Goal: Information Seeking & Learning: Learn about a topic

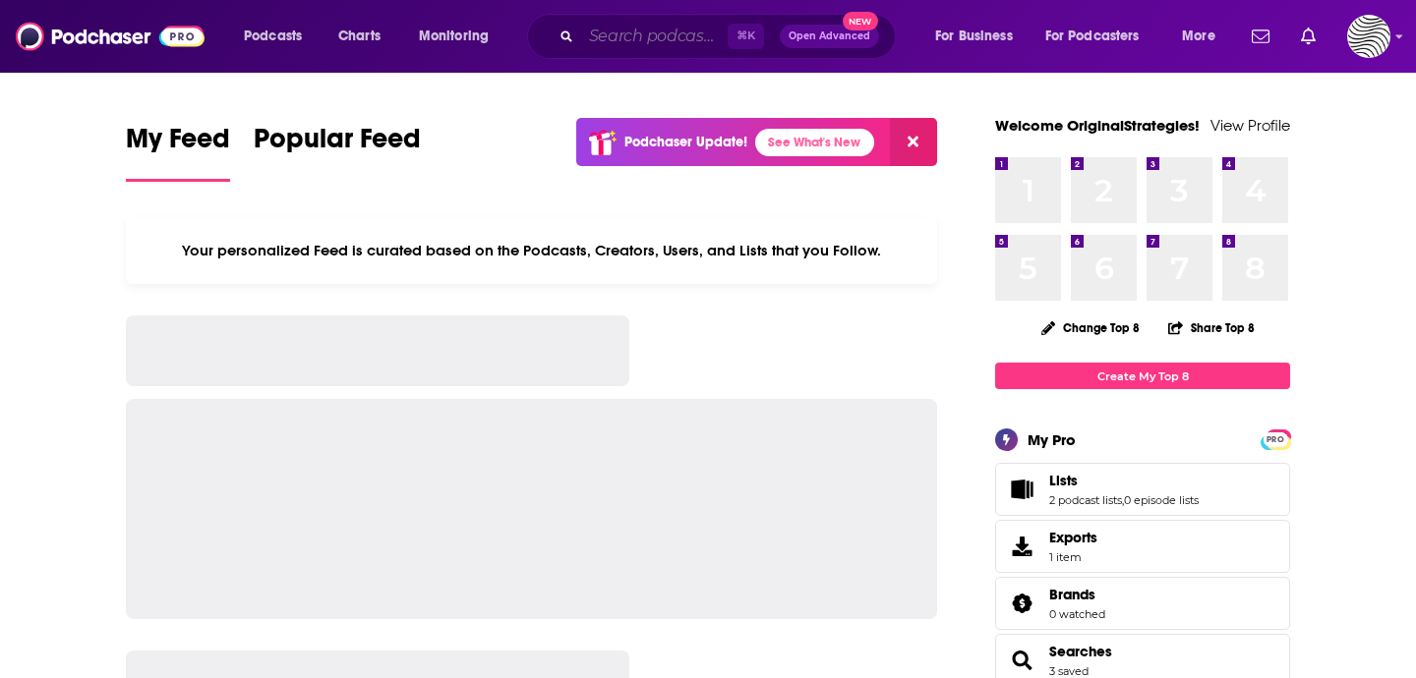
click at [651, 39] on input "Search podcasts, credits, & more..." at bounding box center [654, 36] width 146 height 31
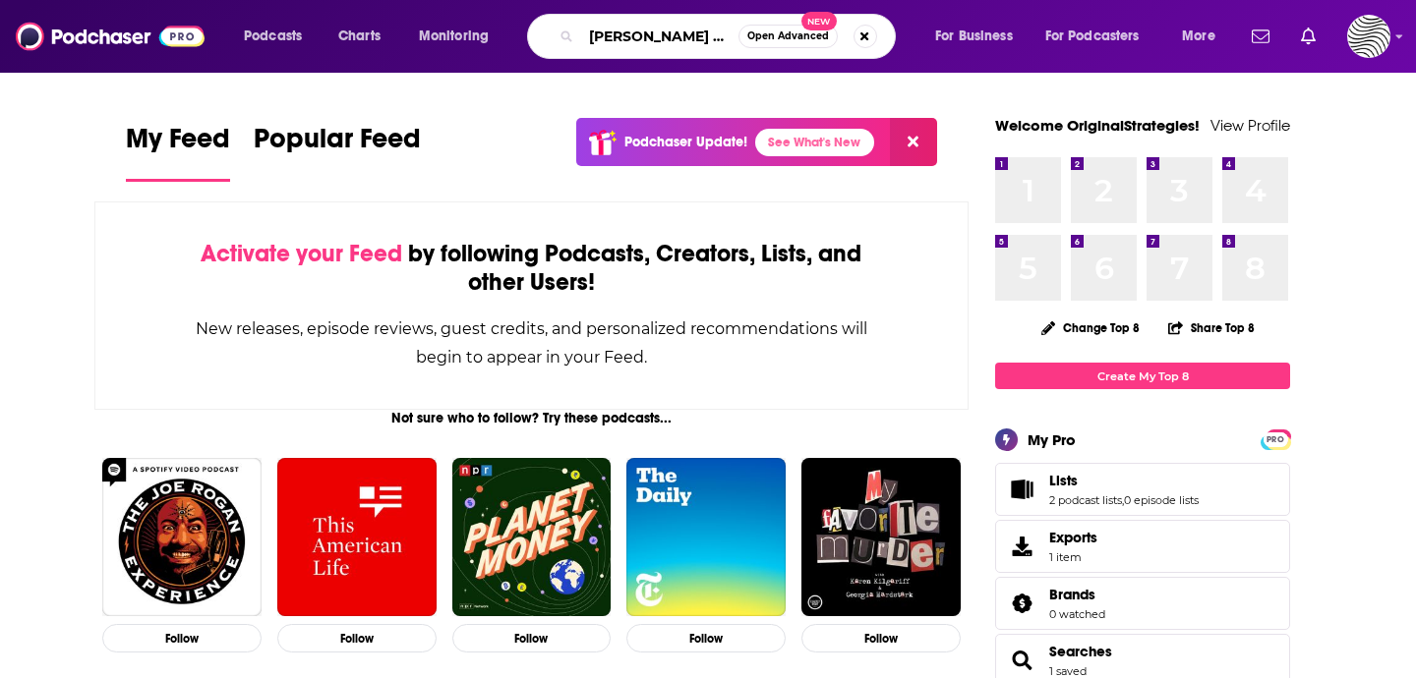
type input "[PERSON_NAME] podcast"
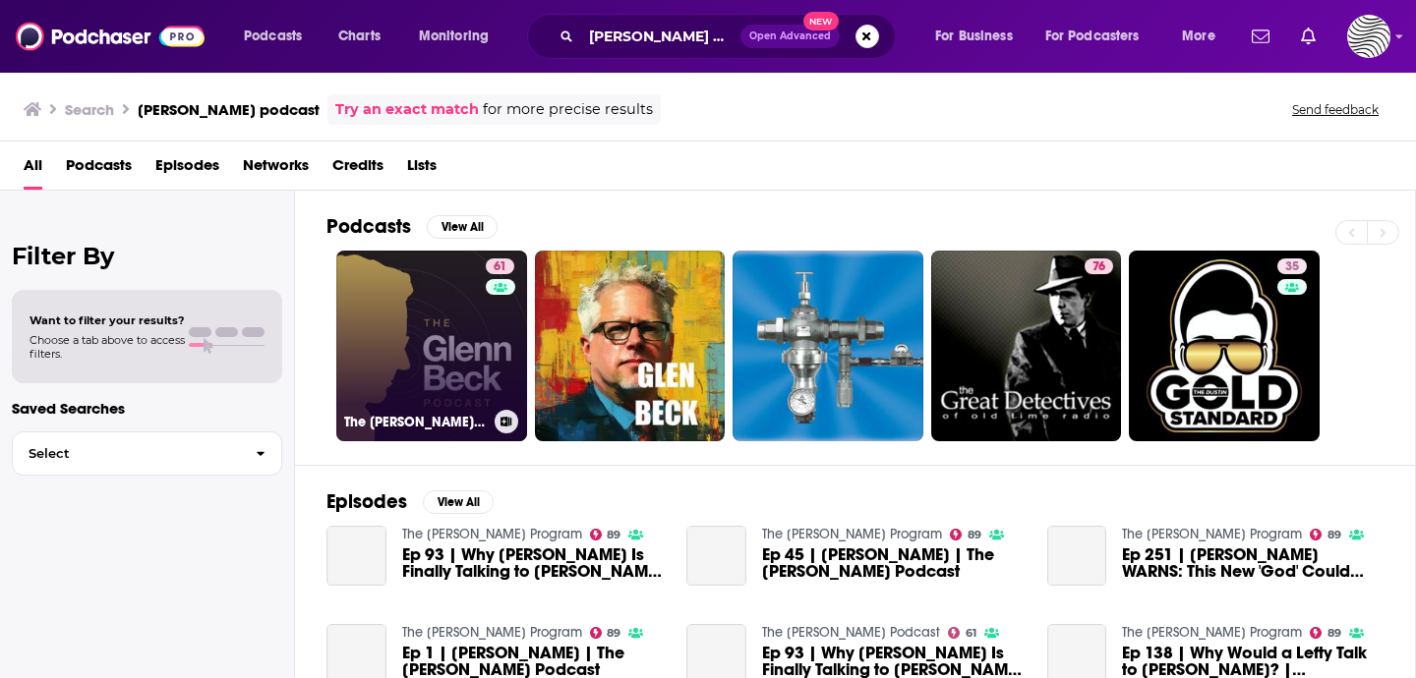
click at [418, 316] on link "61 The [PERSON_NAME] Podcast" at bounding box center [431, 346] width 191 height 191
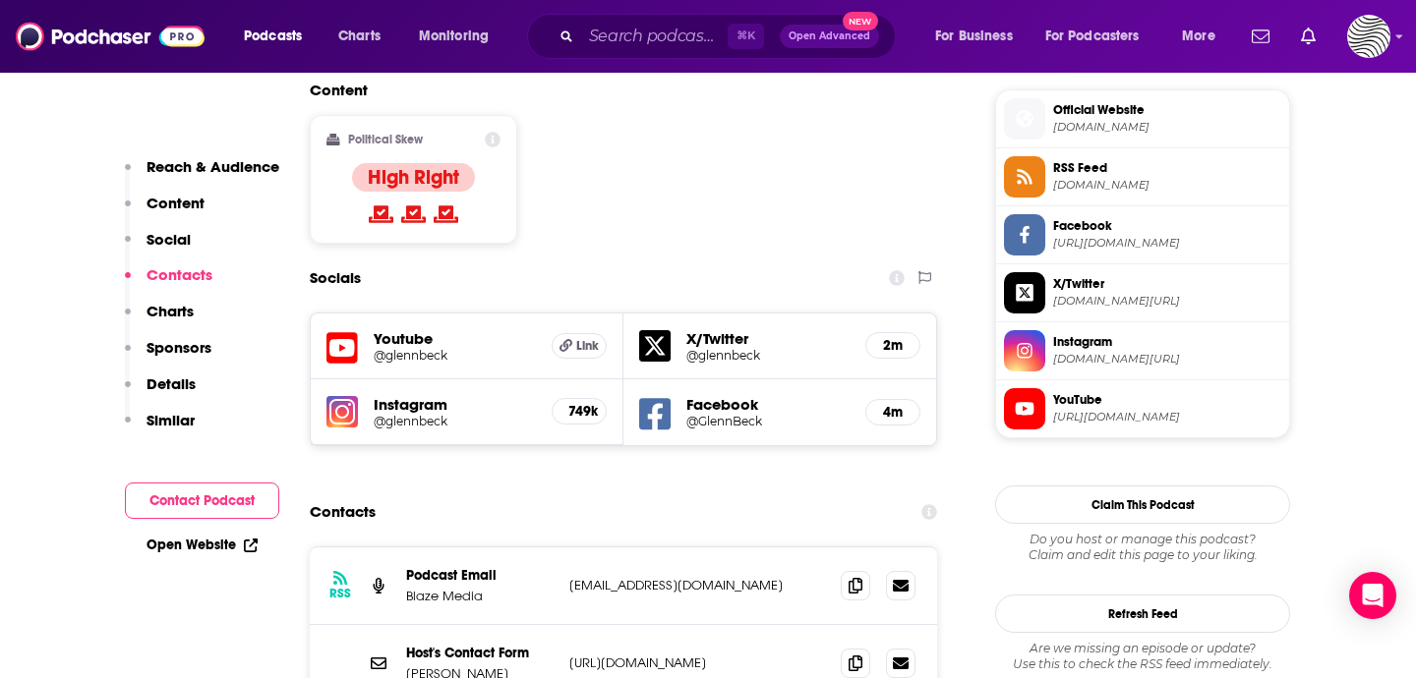
scroll to position [1776, 0]
